Goal: Information Seeking & Learning: Find specific fact

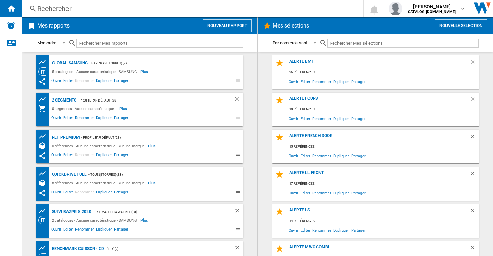
click at [84, 14] on div "Rechercher Rechercher 0 [PERSON_NAME] CATALOG [DOMAIN_NAME] CATALOG [DOMAIN_NAM…" at bounding box center [257, 8] width 471 height 17
click at [82, 9] on div "Rechercher" at bounding box center [191, 9] width 308 height 10
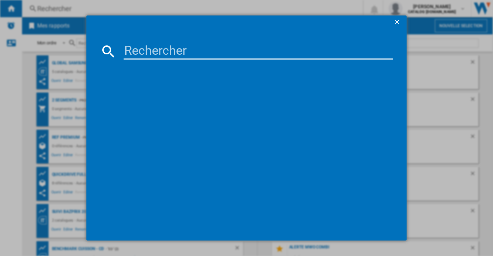
click at [138, 52] on input at bounding box center [257, 51] width 269 height 17
paste input "RB34C602ESA"
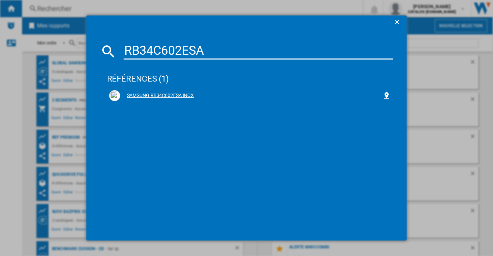
type input "RB34C602ESA"
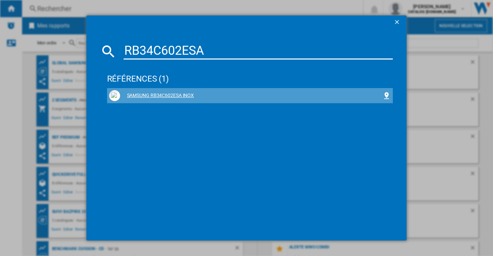
click at [143, 92] on div "SAMSUNG RB34C602ESA INOX" at bounding box center [250, 95] width 282 height 11
click at [165, 95] on div "SAMSUNG RB34C602ESA INOX" at bounding box center [251, 95] width 262 height 7
